Goal: Browse casually: Explore the website without a specific task or goal

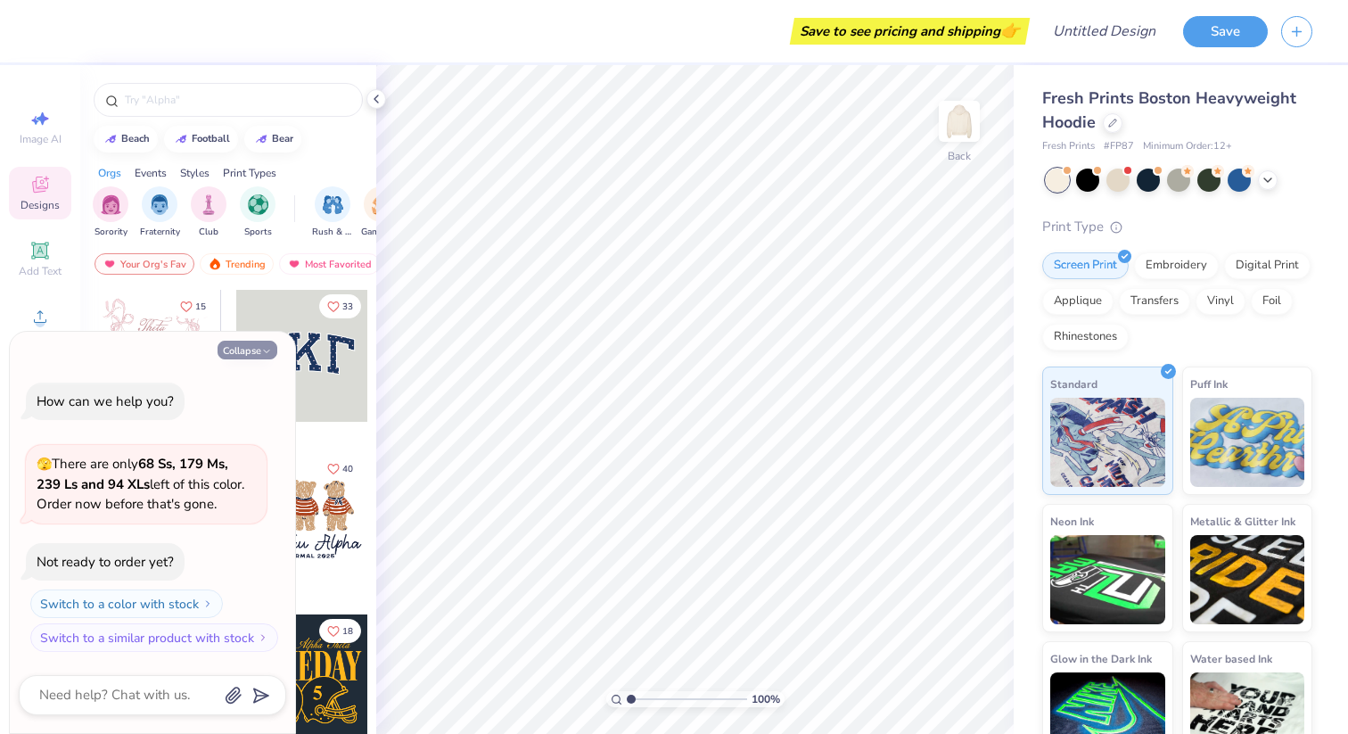
click at [258, 349] on button "Collapse" at bounding box center [247, 350] width 60 height 19
type textarea "x"
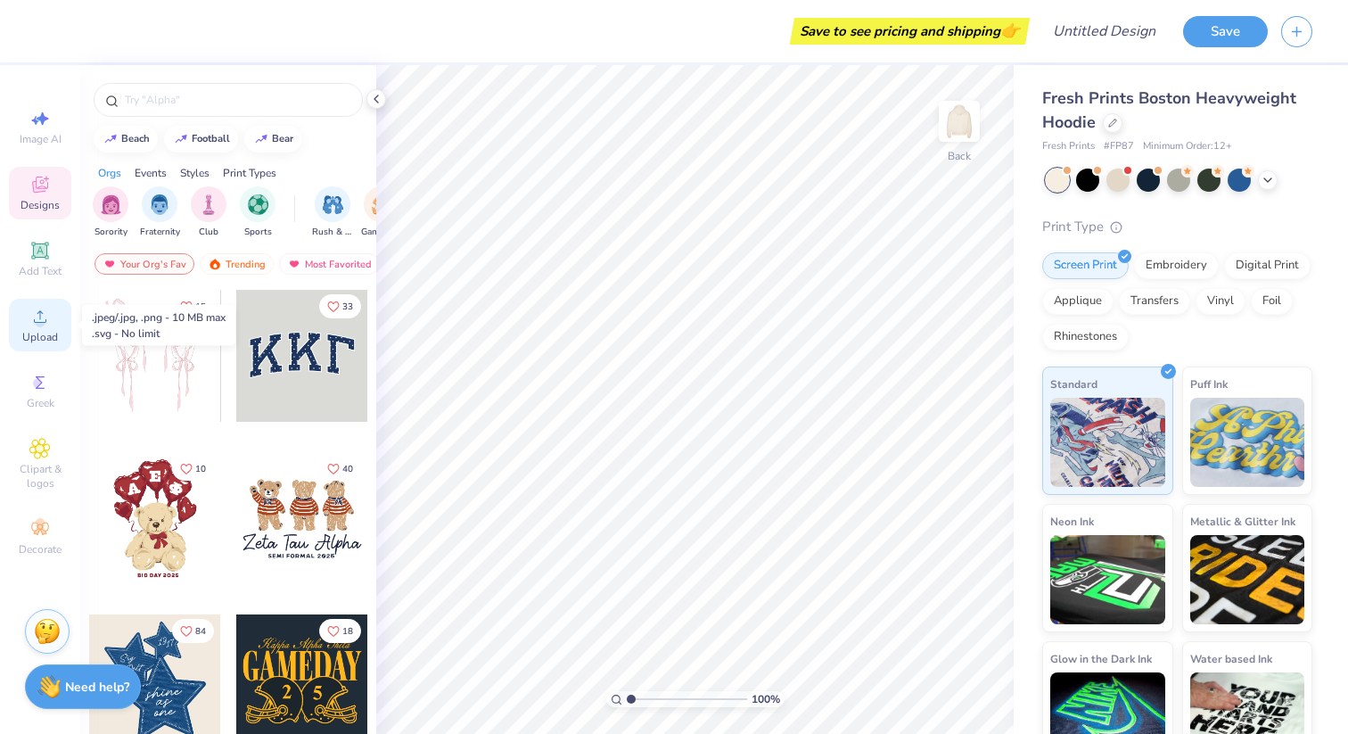
click at [42, 319] on circle at bounding box center [40, 322] width 10 height 10
